Goal: Task Accomplishment & Management: Manage account settings

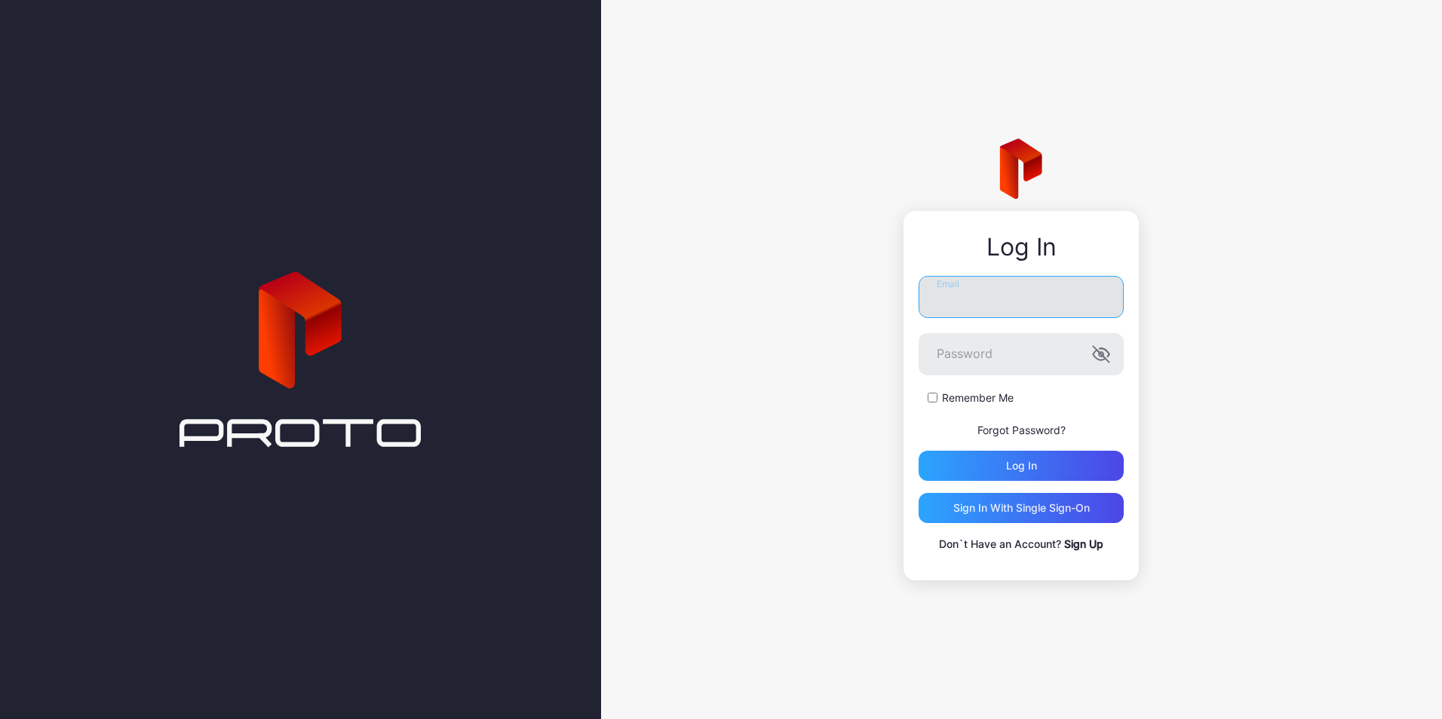
click at [967, 305] on input "Email" at bounding box center [1020, 297] width 205 height 42
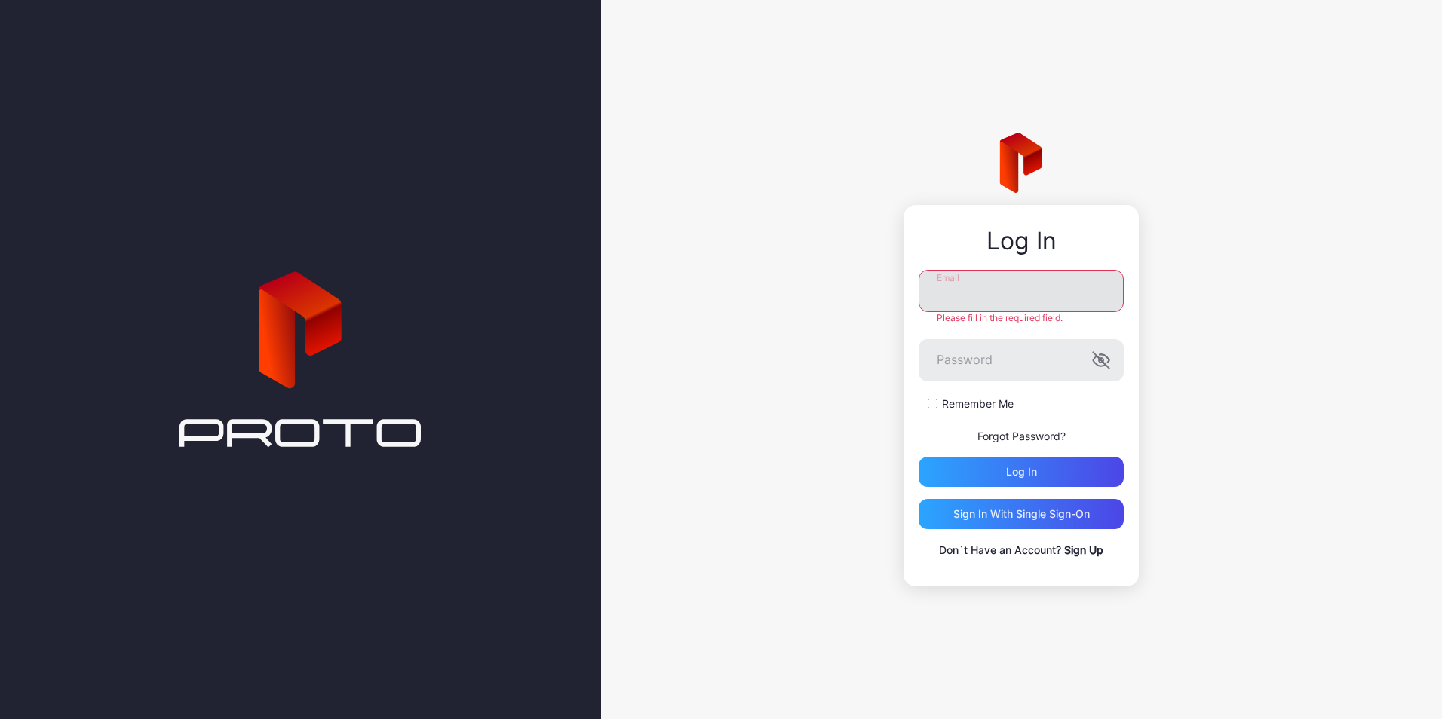
click at [981, 298] on input "Email" at bounding box center [1020, 291] width 205 height 42
type input "**********"
click at [918, 457] on button "Log in" at bounding box center [1020, 472] width 205 height 30
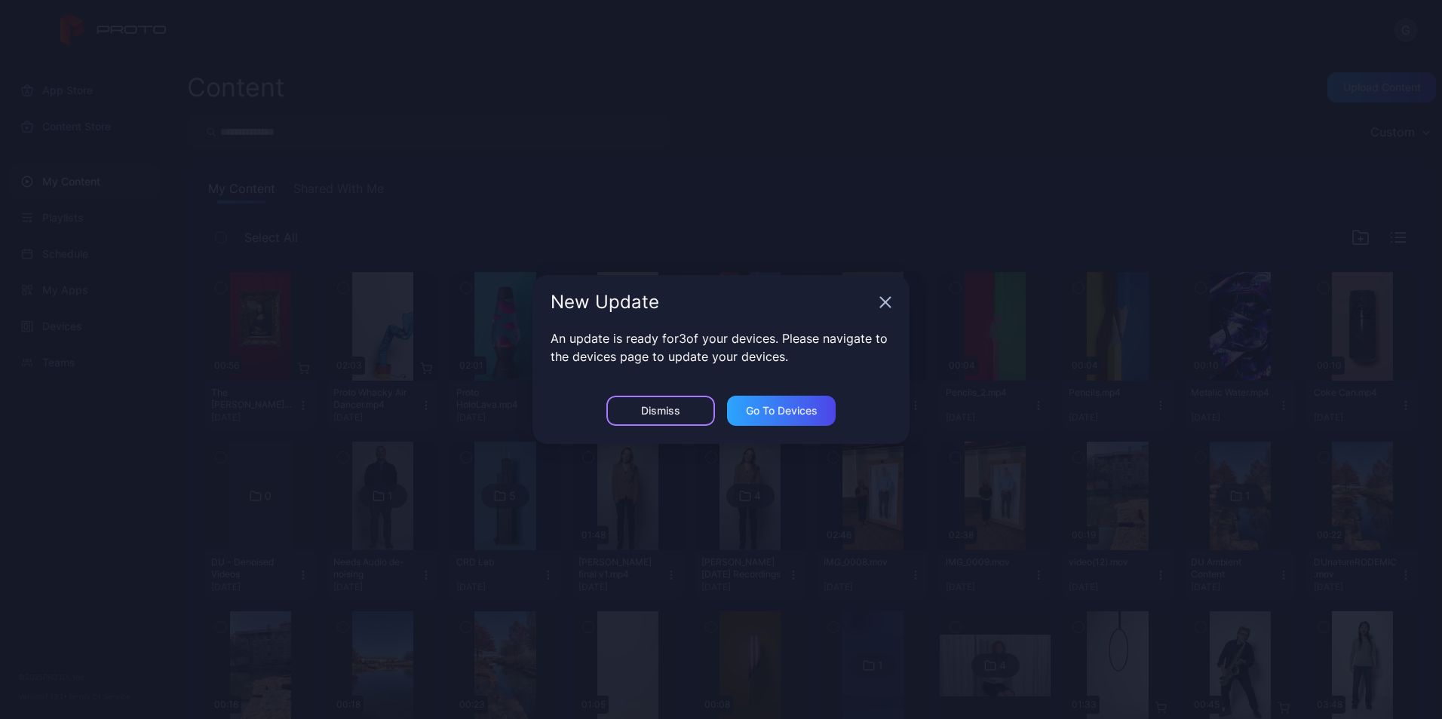
click at [658, 415] on div "Dismiss" at bounding box center [660, 411] width 39 height 12
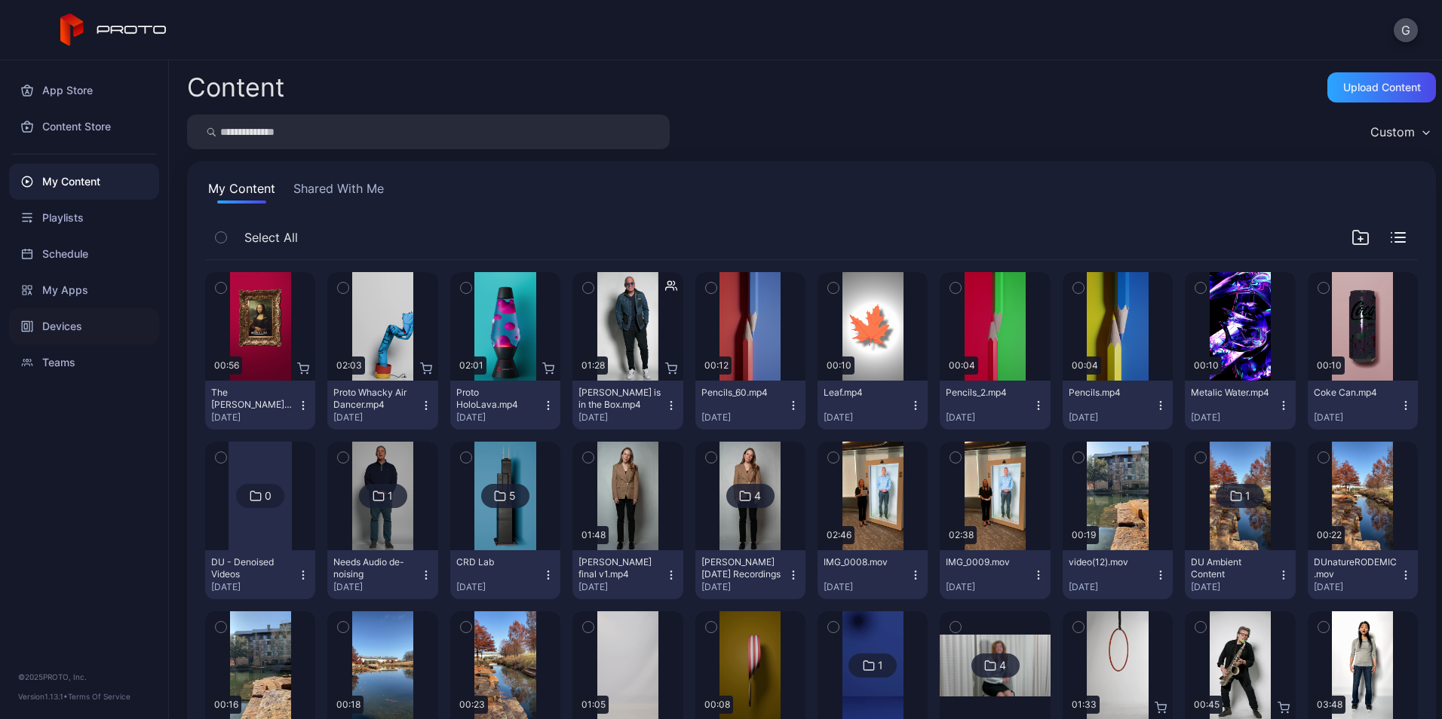
click at [66, 329] on div "Devices" at bounding box center [84, 326] width 150 height 36
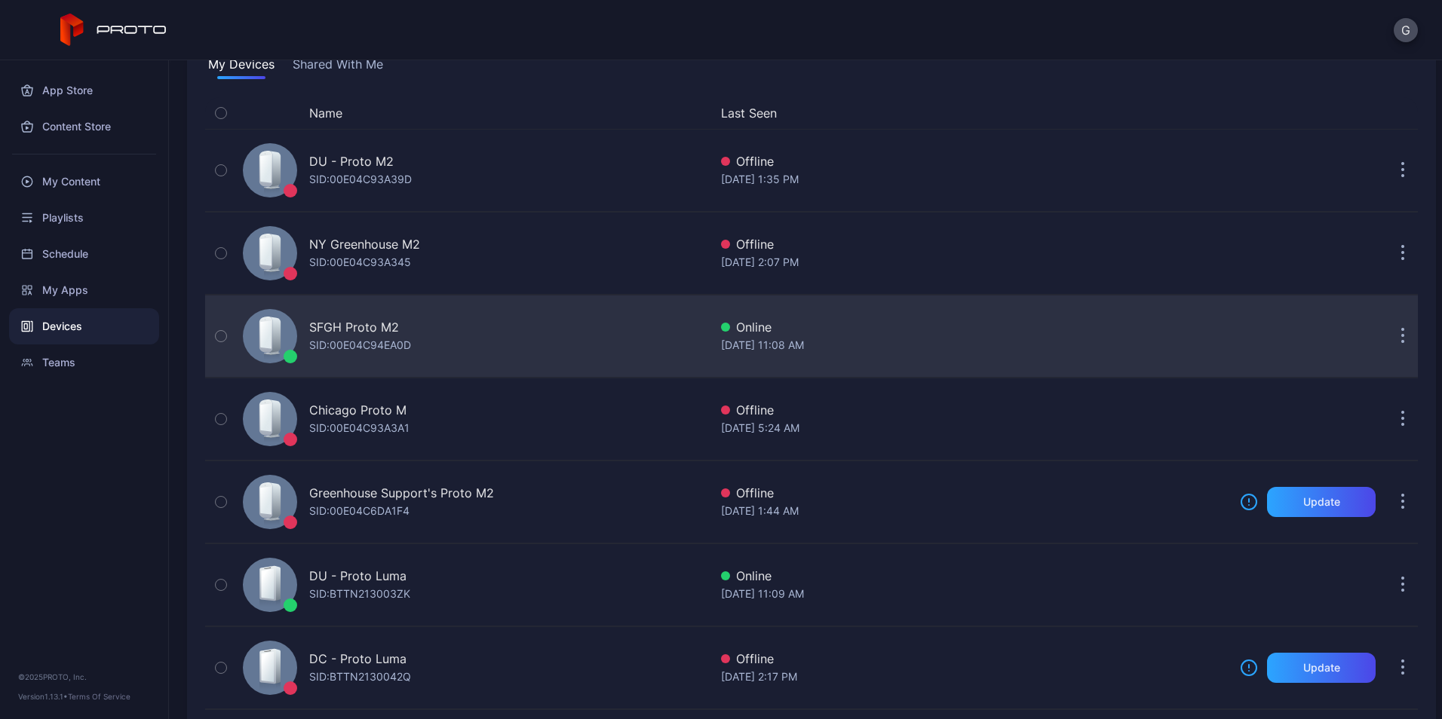
scroll to position [151, 0]
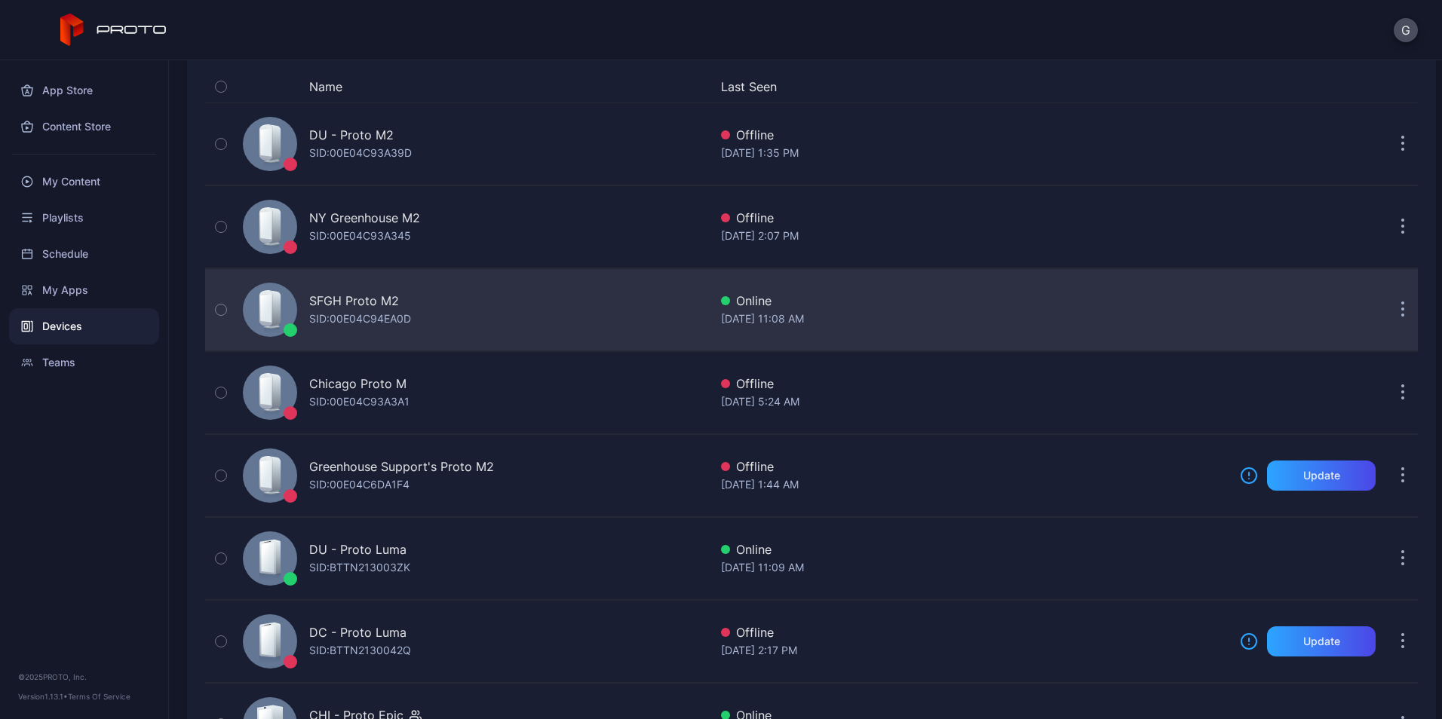
click at [862, 318] on div "[DATE] 11:08 AM" at bounding box center [974, 319] width 507 height 18
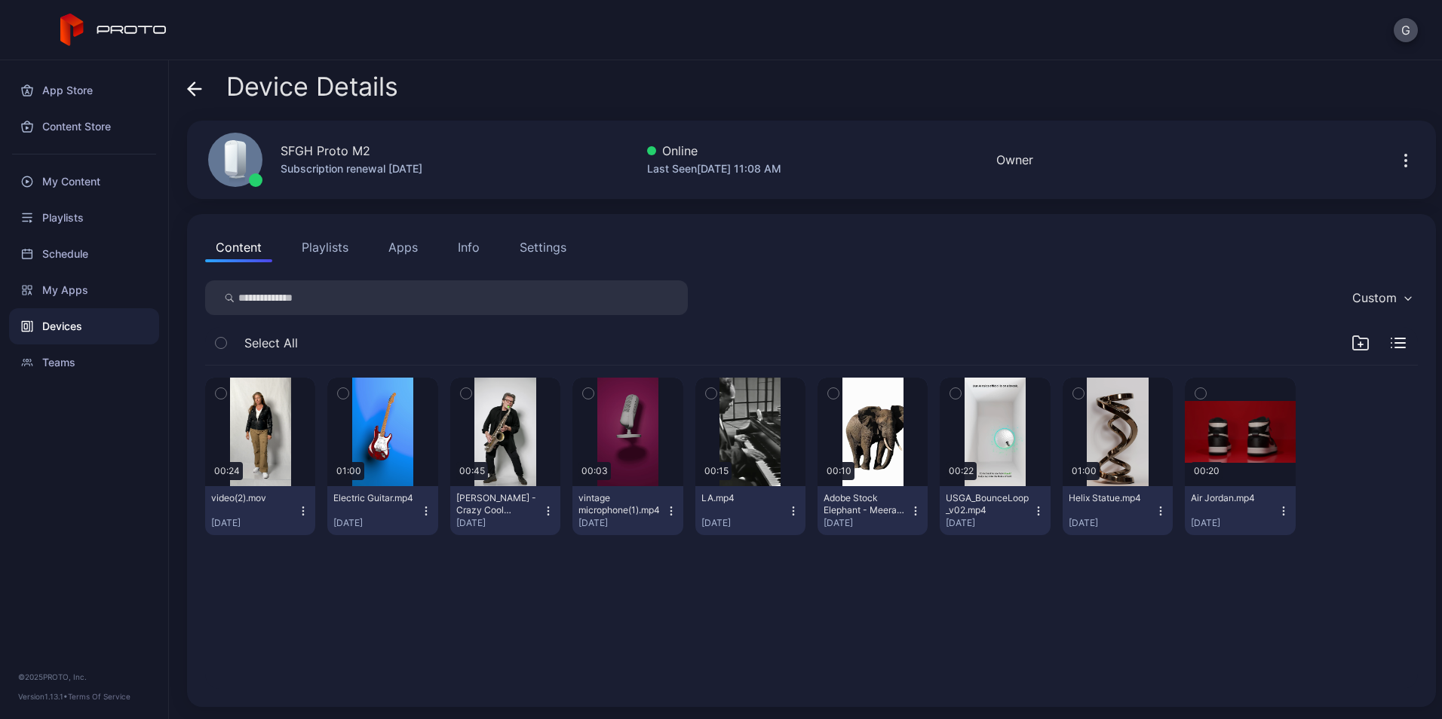
click at [407, 253] on button "Apps" at bounding box center [403, 247] width 51 height 30
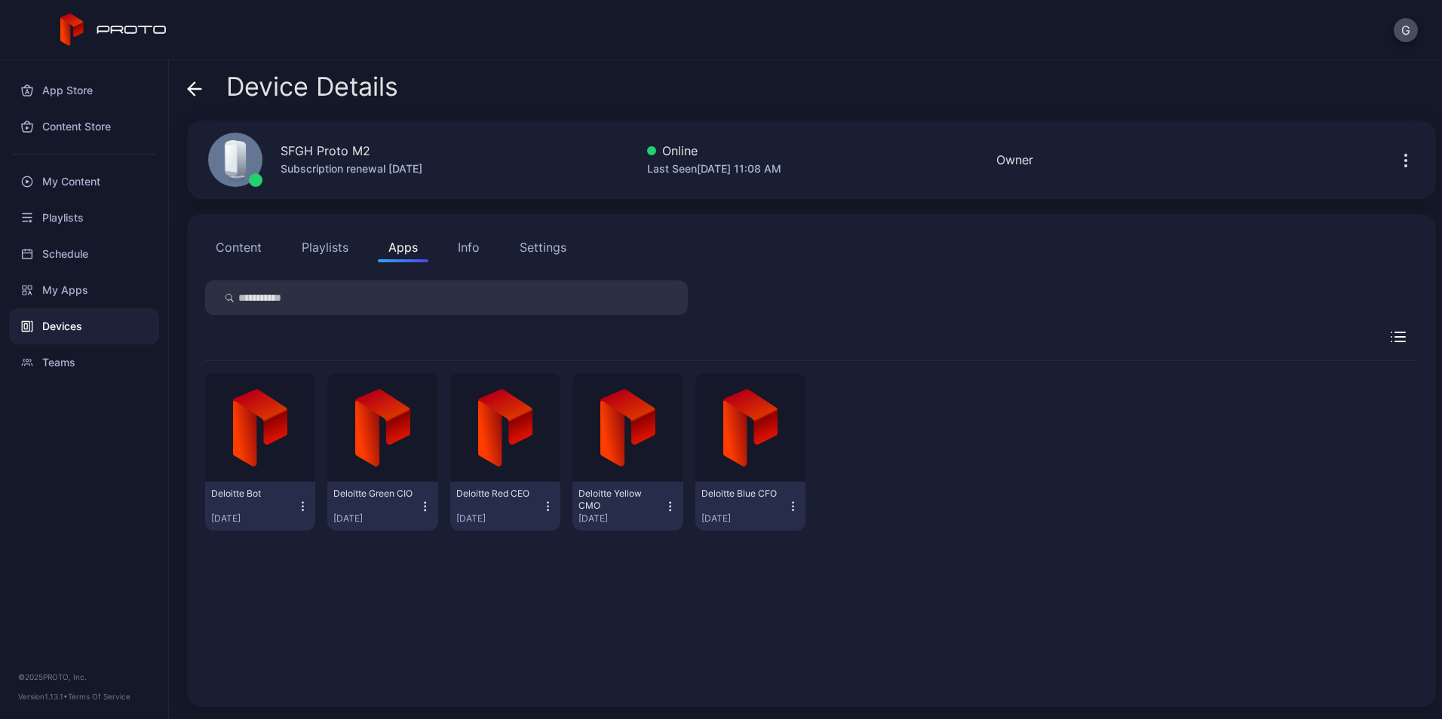
click at [786, 506] on icon "button" at bounding box center [792, 506] width 13 height 15
click at [749, 556] on button "Uninstall" at bounding box center [742, 556] width 128 height 48
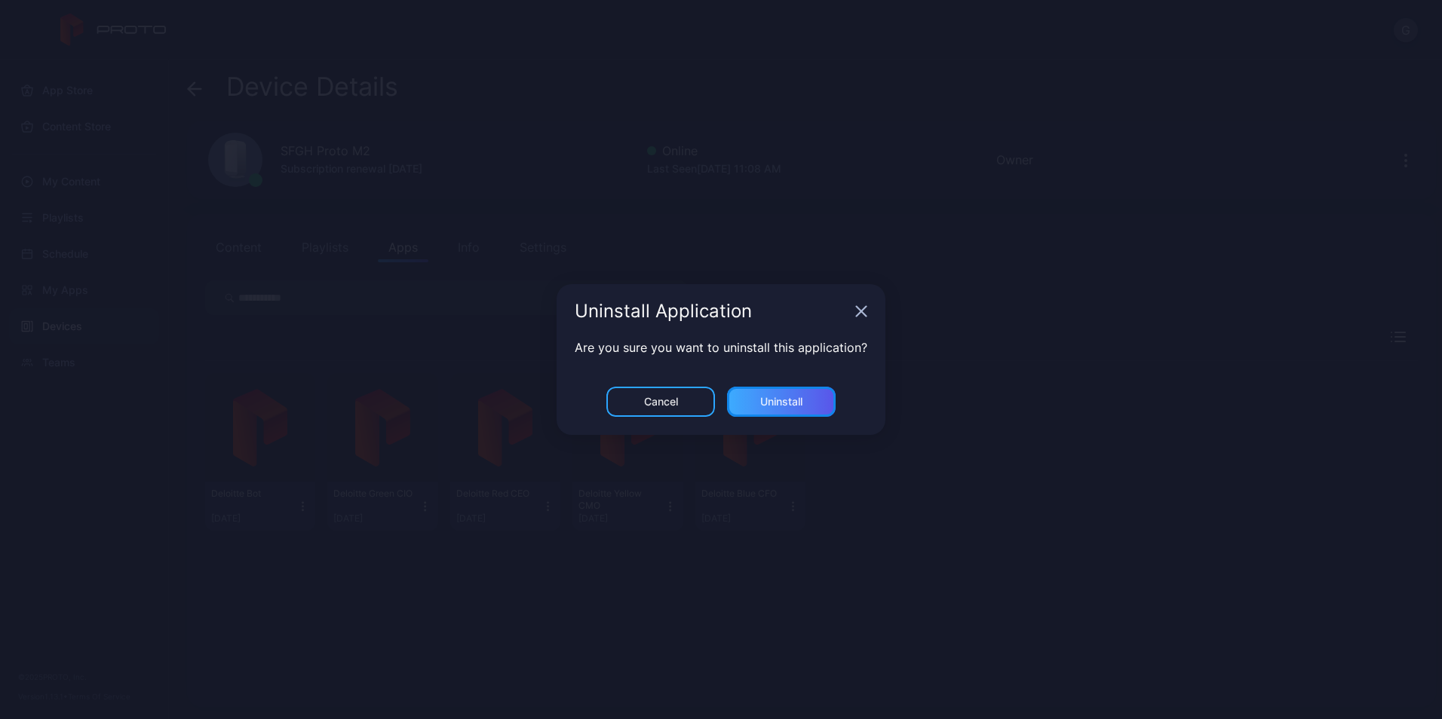
click at [773, 408] on div "Uninstall" at bounding box center [781, 402] width 109 height 30
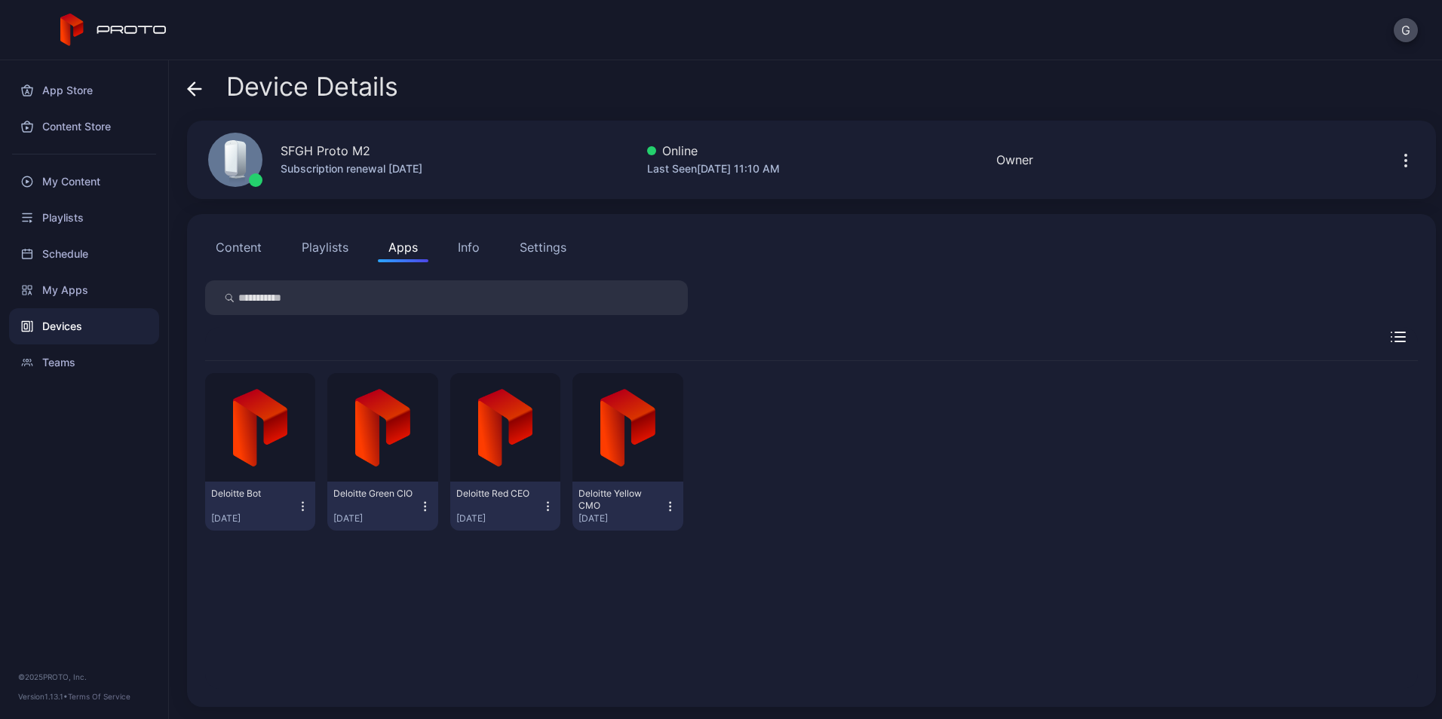
click at [664, 508] on icon "button" at bounding box center [670, 506] width 13 height 15
click at [620, 563] on button "Uninstall" at bounding box center [621, 556] width 128 height 48
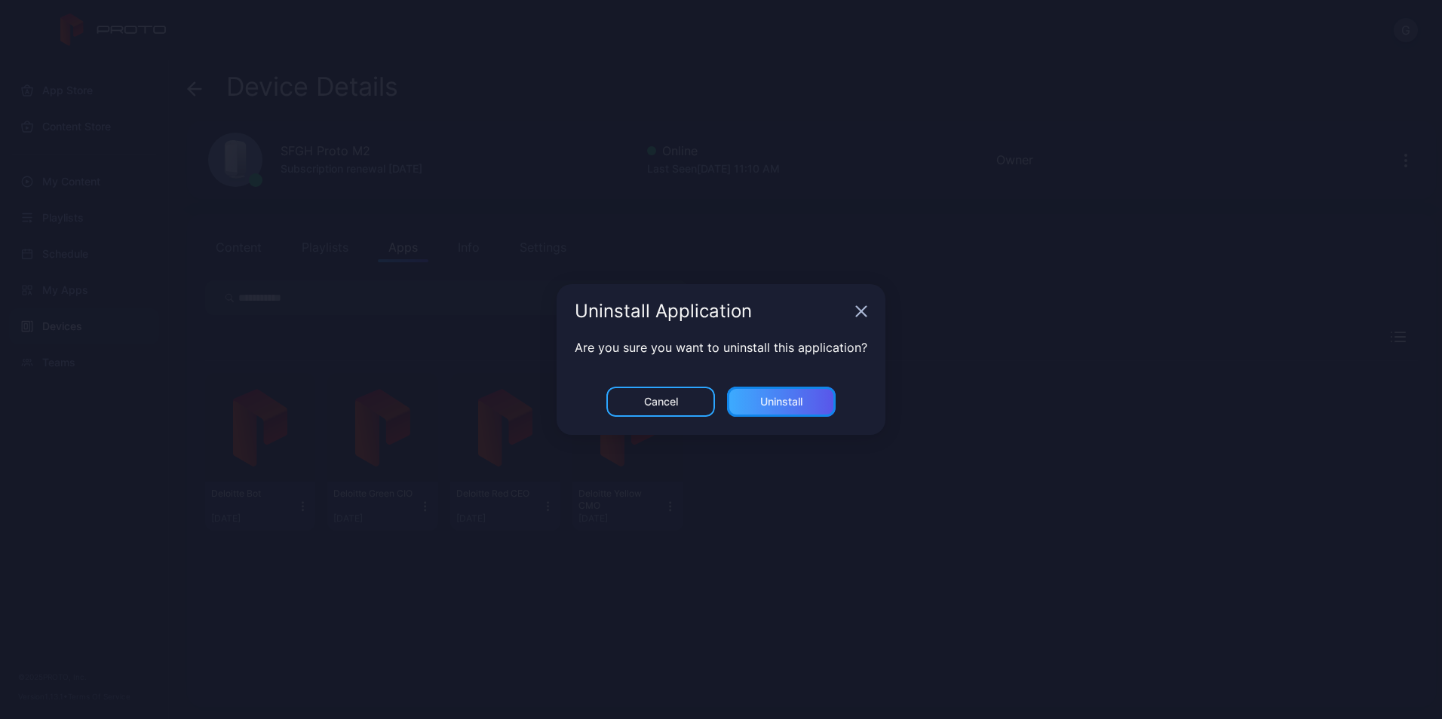
click at [797, 400] on div "Uninstall" at bounding box center [781, 402] width 42 height 12
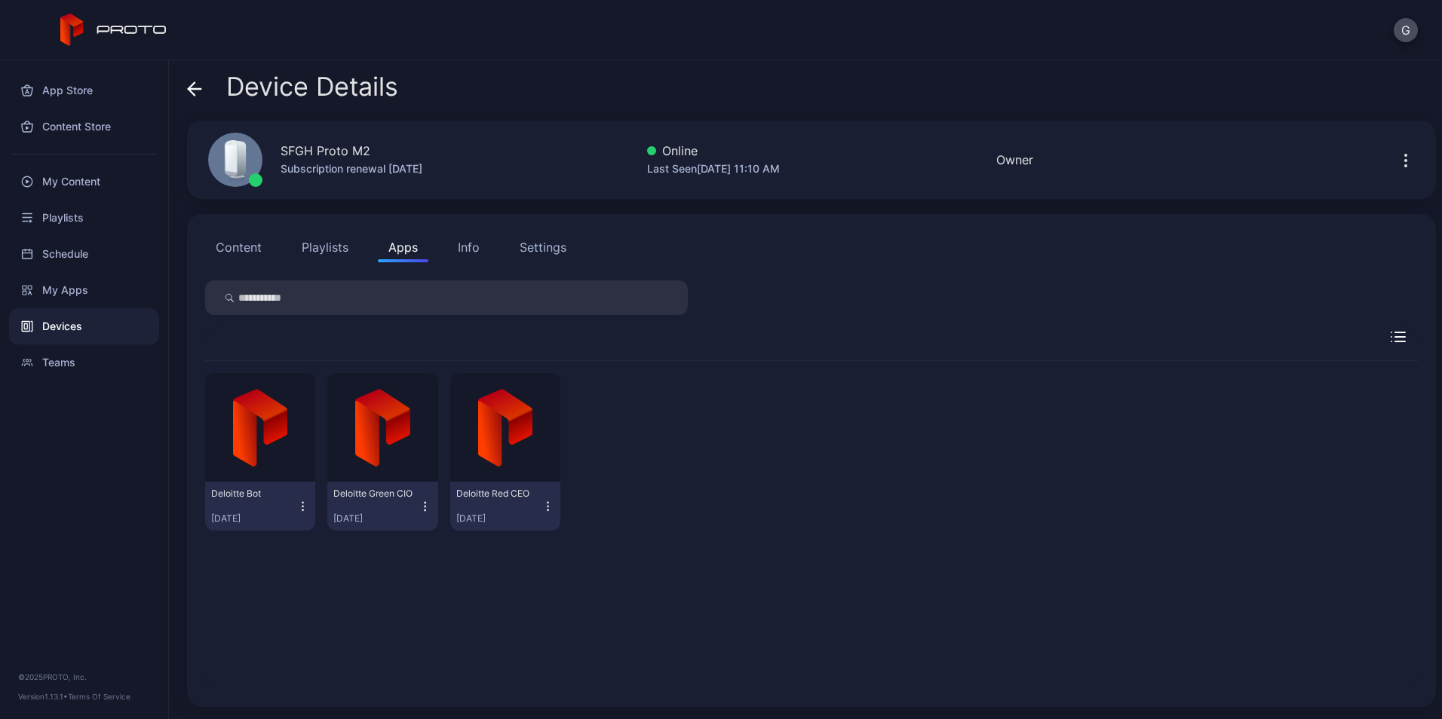
click at [542, 509] on icon "button" at bounding box center [547, 506] width 13 height 15
click at [483, 557] on button "Uninstall" at bounding box center [501, 556] width 128 height 48
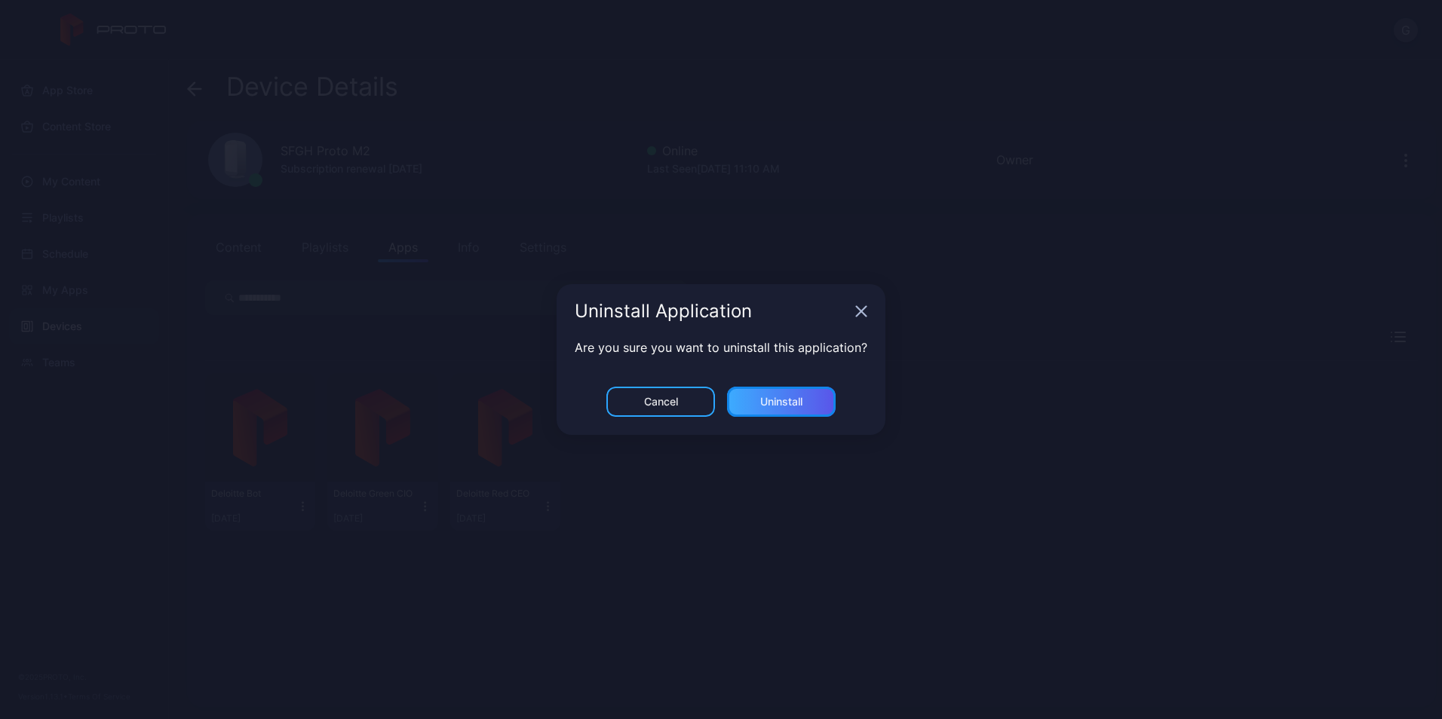
click at [767, 406] on div "Uninstall" at bounding box center [781, 402] width 42 height 12
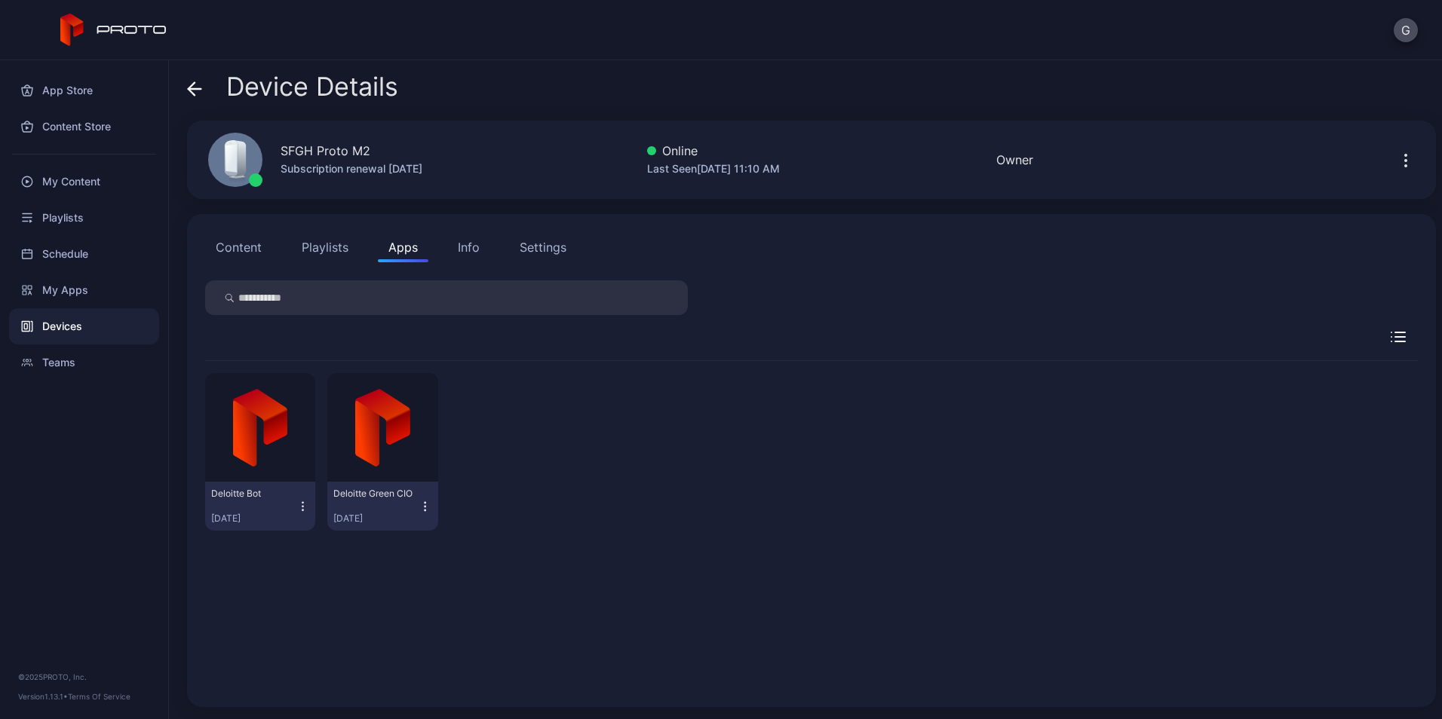
click at [424, 507] on icon "button" at bounding box center [424, 506] width 13 height 15
click at [396, 553] on button "Uninstall" at bounding box center [380, 556] width 128 height 48
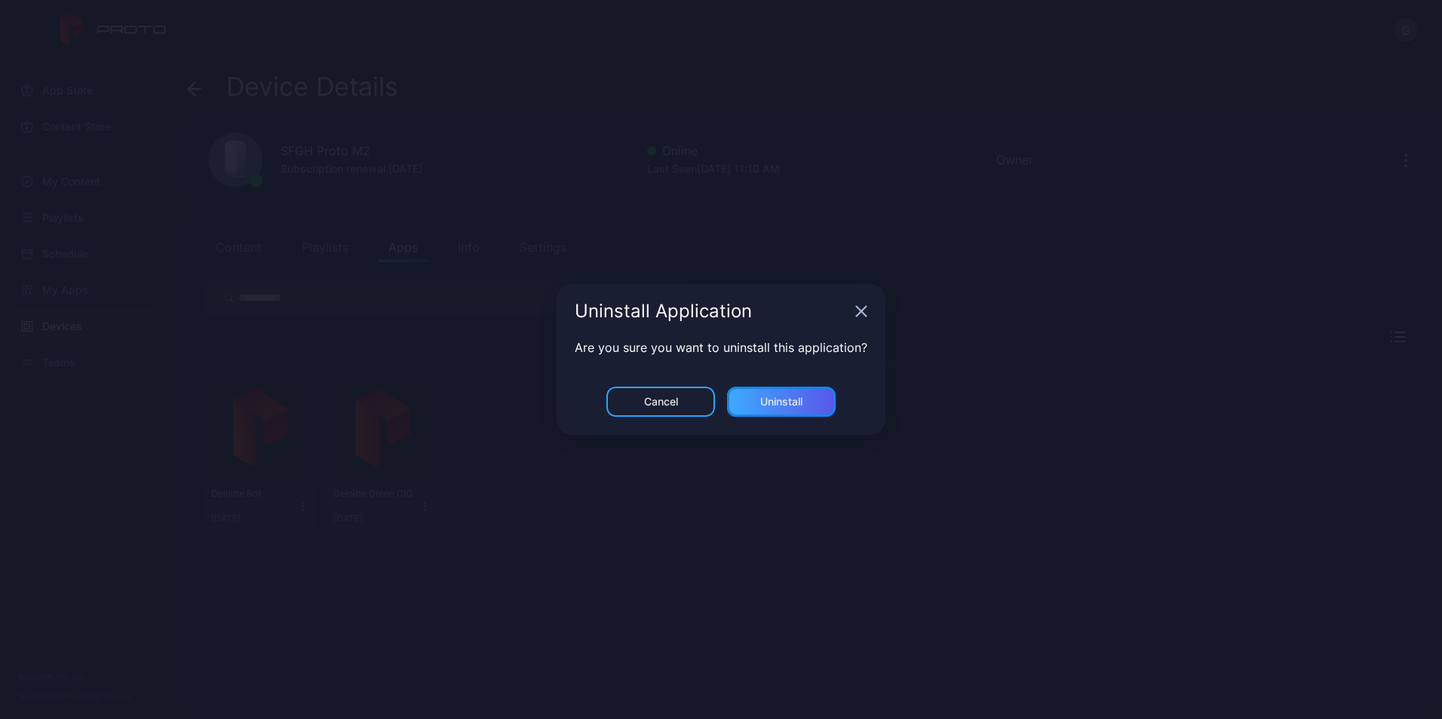
click at [774, 394] on div "Uninstall" at bounding box center [781, 402] width 109 height 30
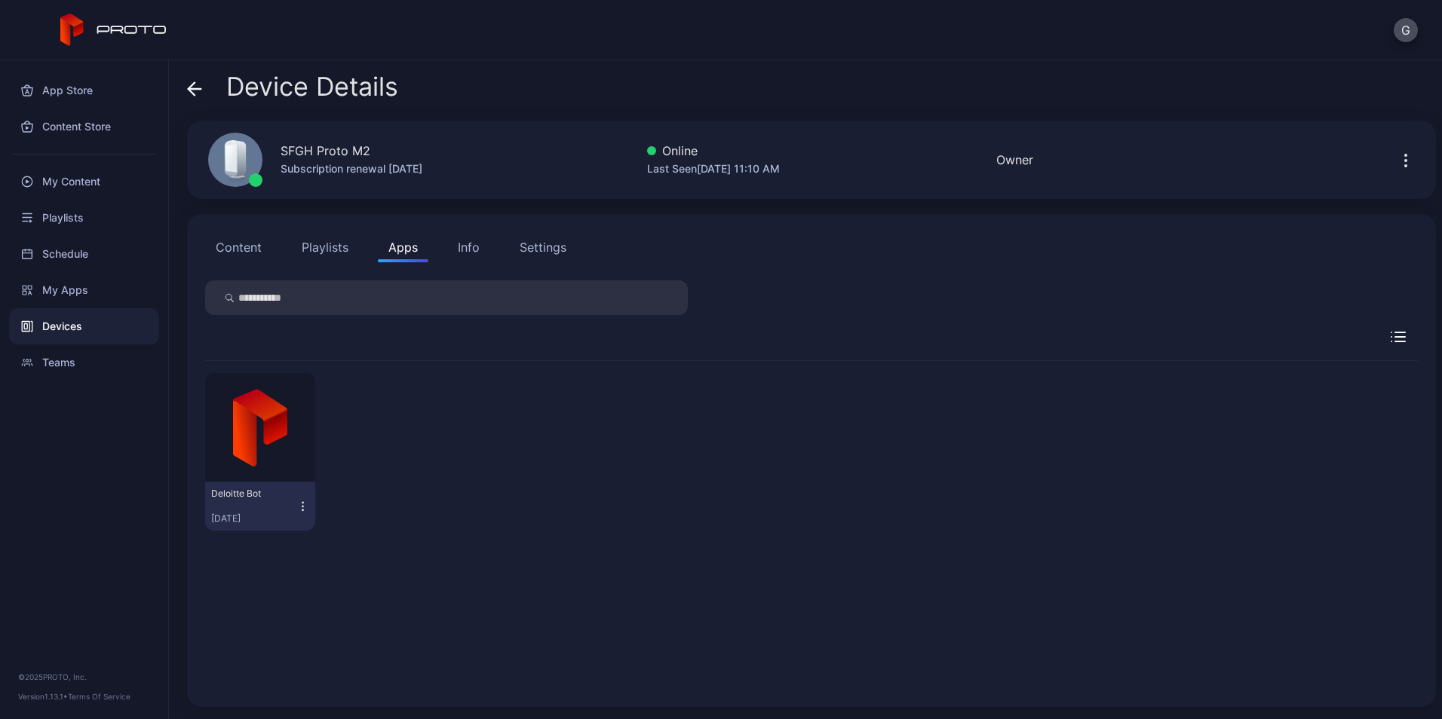
click at [302, 505] on icon "button" at bounding box center [302, 506] width 13 height 15
click at [271, 556] on button "Uninstall" at bounding box center [259, 556] width 128 height 48
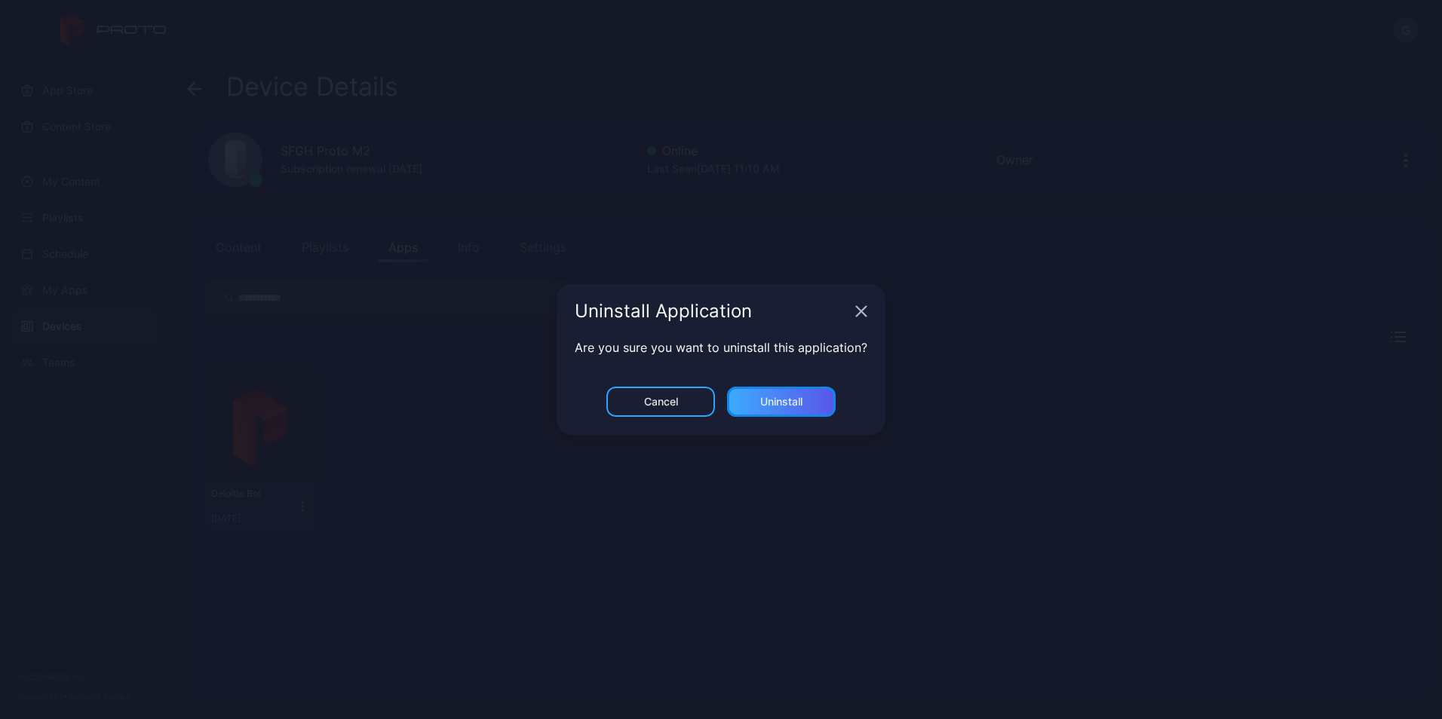
click at [799, 400] on div "Uninstall" at bounding box center [781, 402] width 42 height 12
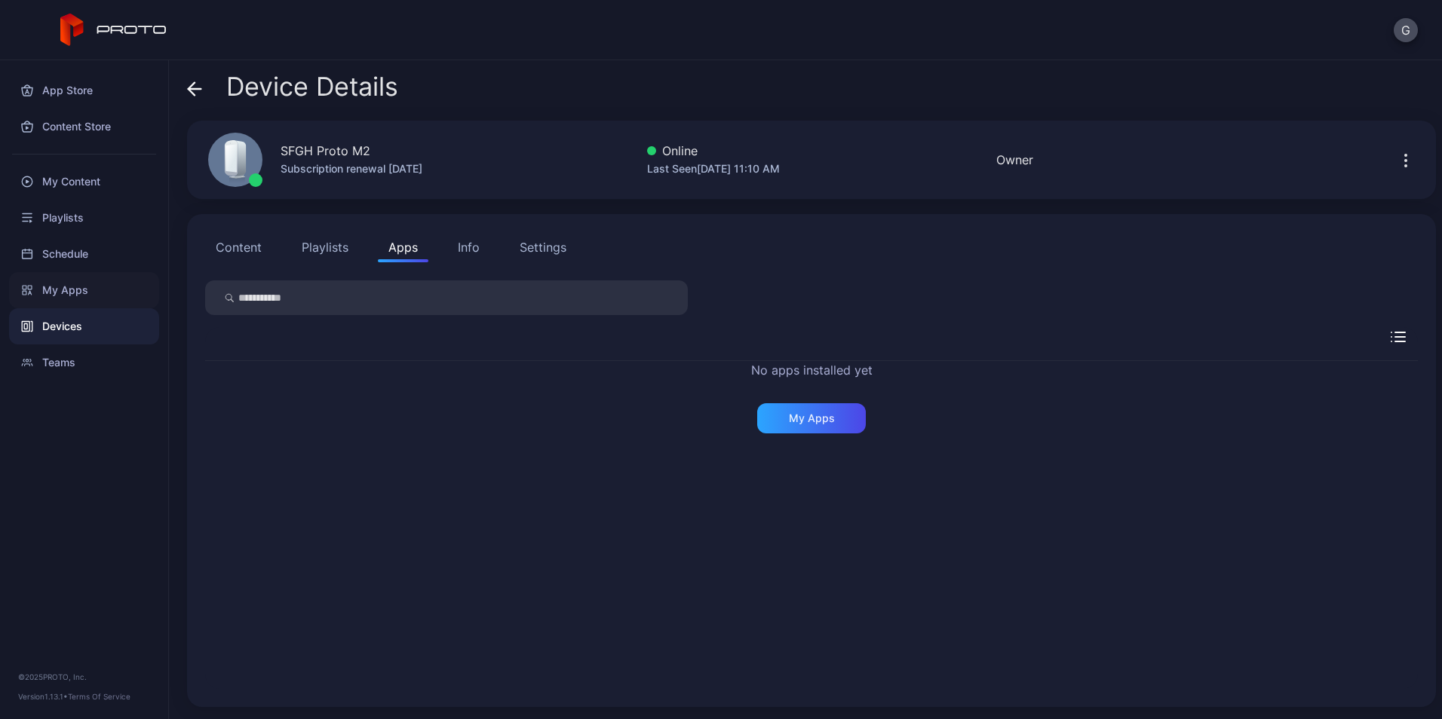
click at [64, 293] on div "My Apps" at bounding box center [84, 290] width 150 height 36
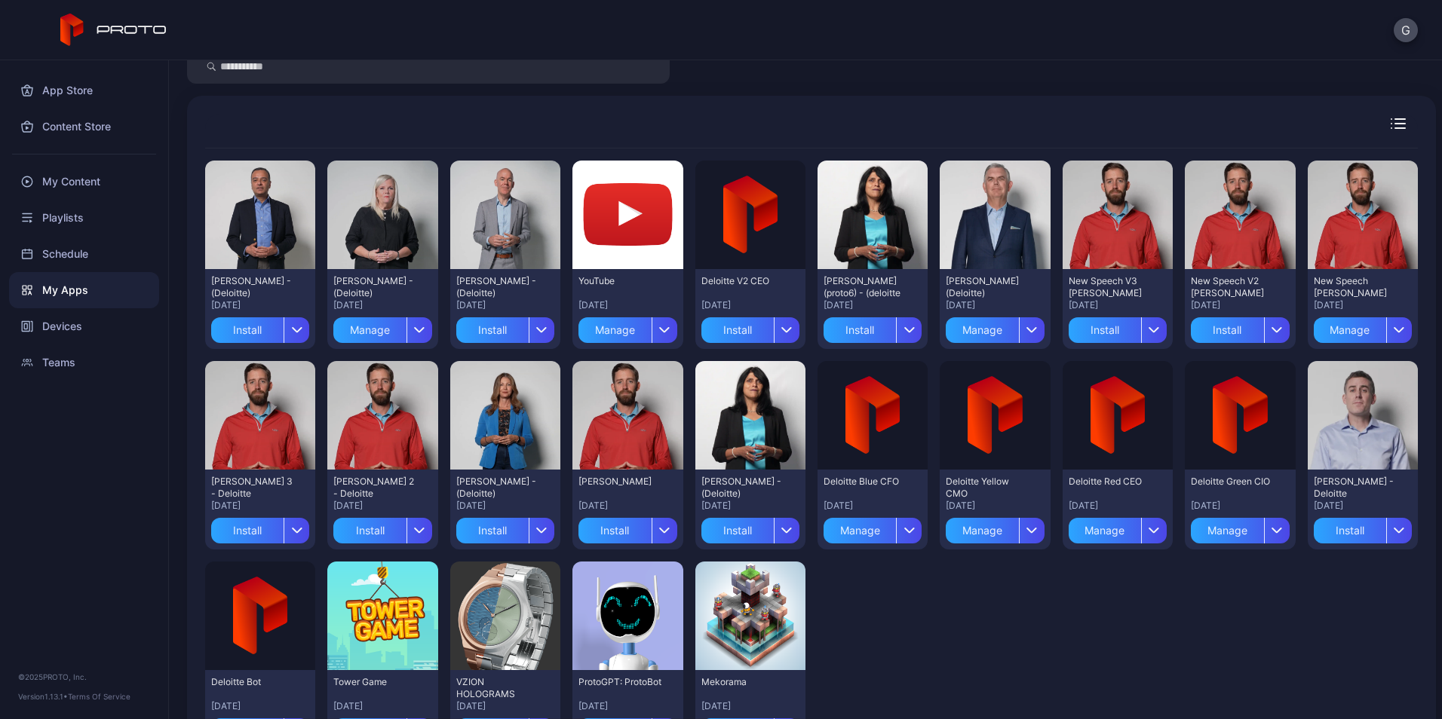
scroll to position [134, 0]
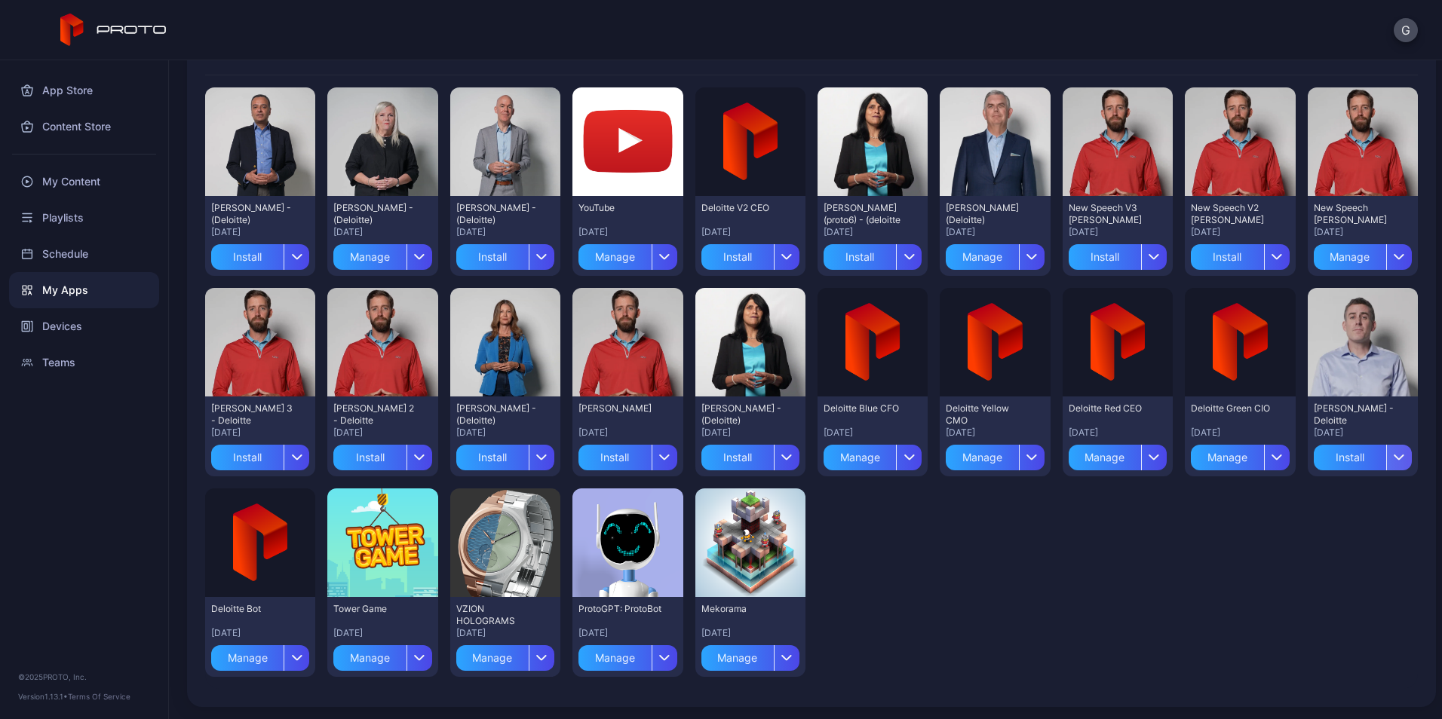
click at [1394, 458] on icon "button" at bounding box center [1398, 457] width 9 height 5
click at [1315, 507] on button "Install" at bounding box center [1344, 502] width 128 height 48
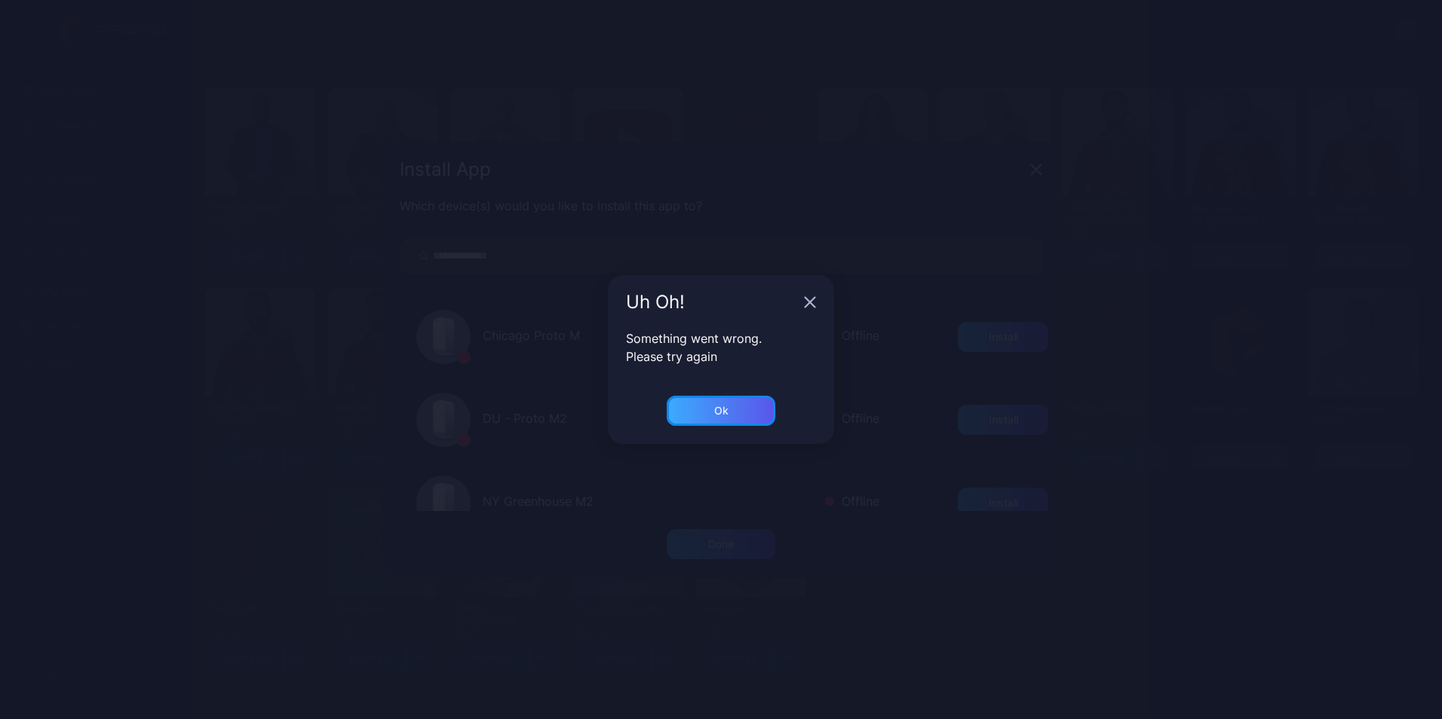
click at [740, 409] on div "Ok" at bounding box center [721, 411] width 109 height 30
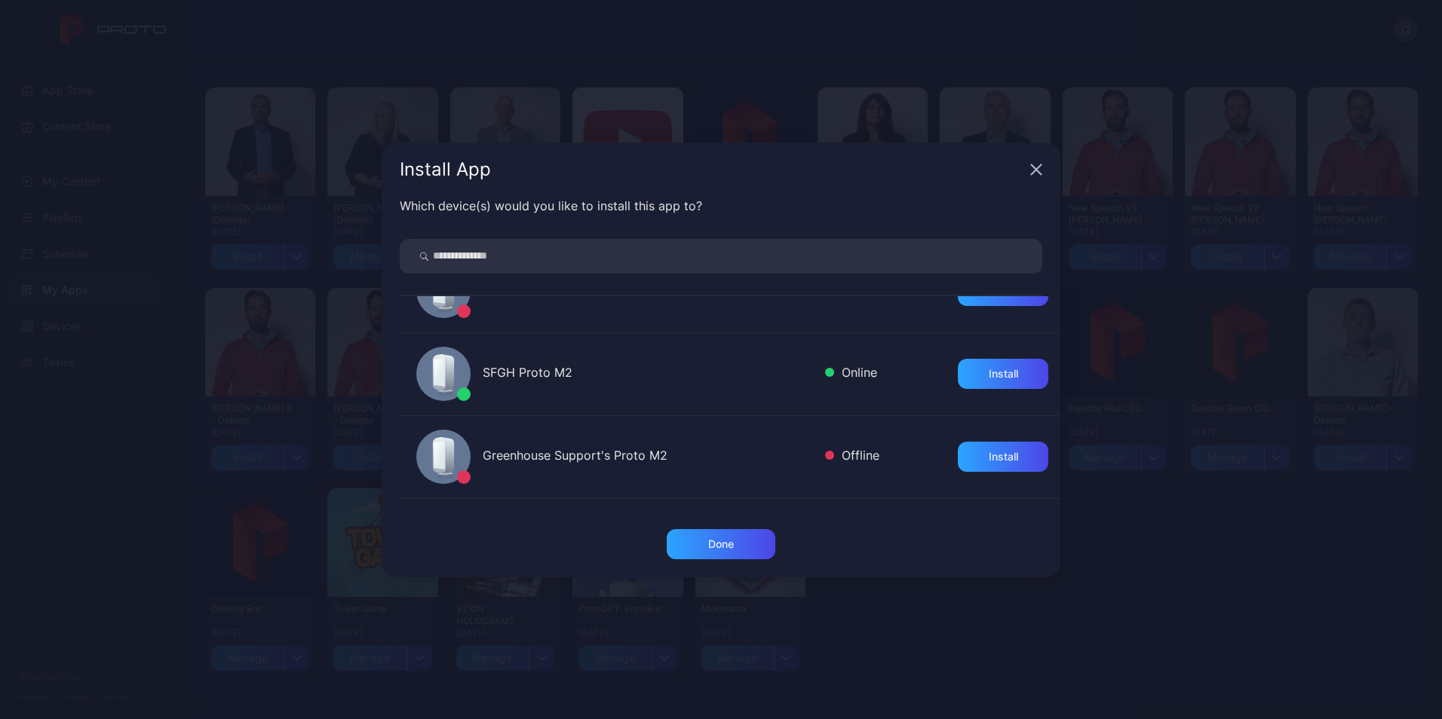
scroll to position [226, 0]
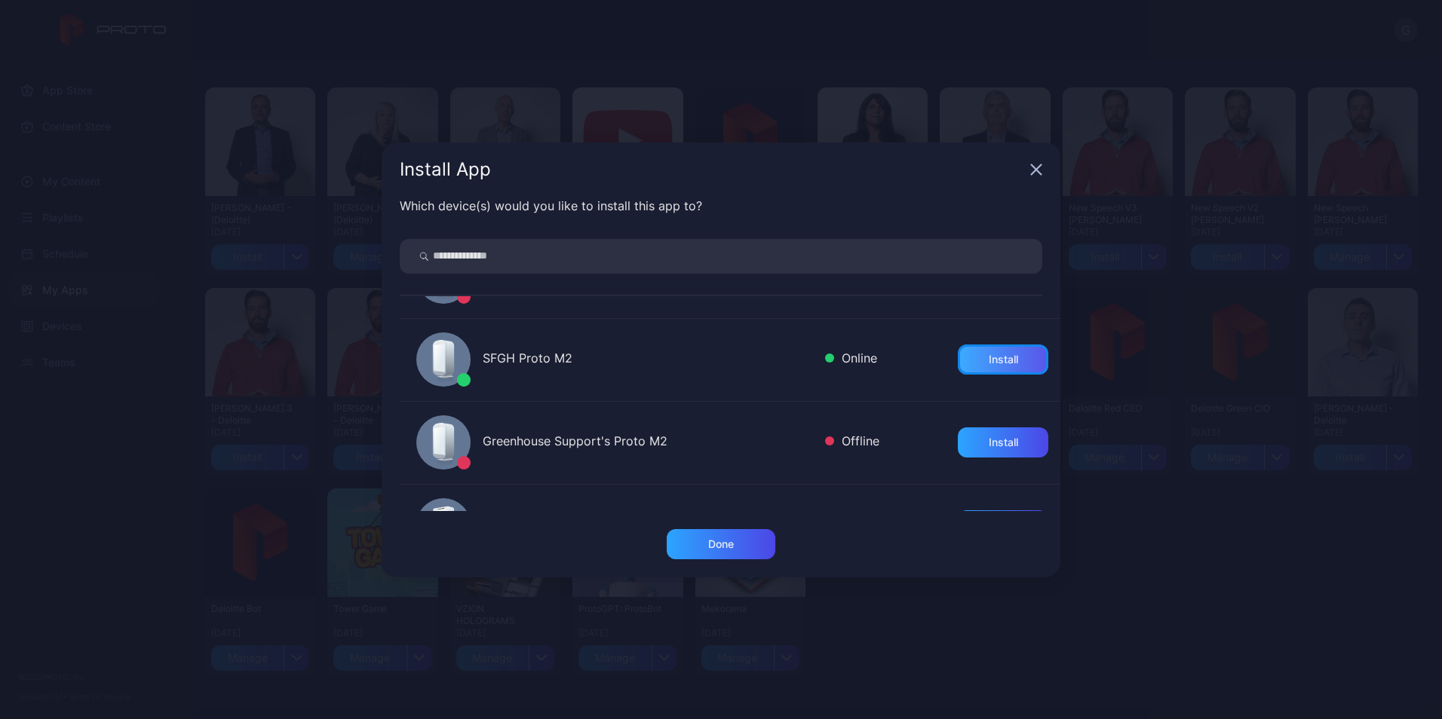
click at [988, 360] on div "Install" at bounding box center [1002, 360] width 29 height 12
